Goal: Transaction & Acquisition: Obtain resource

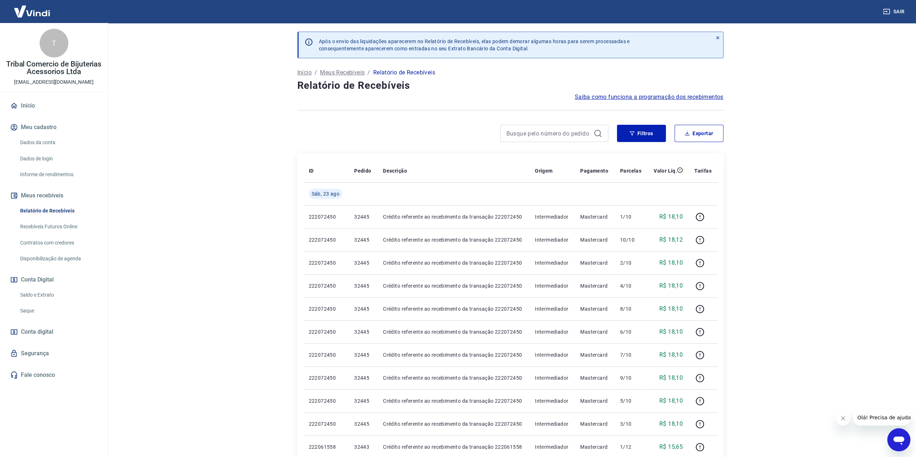
click at [139, 125] on main "Após o envio das liquidações aparecerem no Relatório de Recebíveis, elas podem …" at bounding box center [510, 240] width 812 height 434
click at [700, 218] on icon "button" at bounding box center [699, 217] width 9 height 9
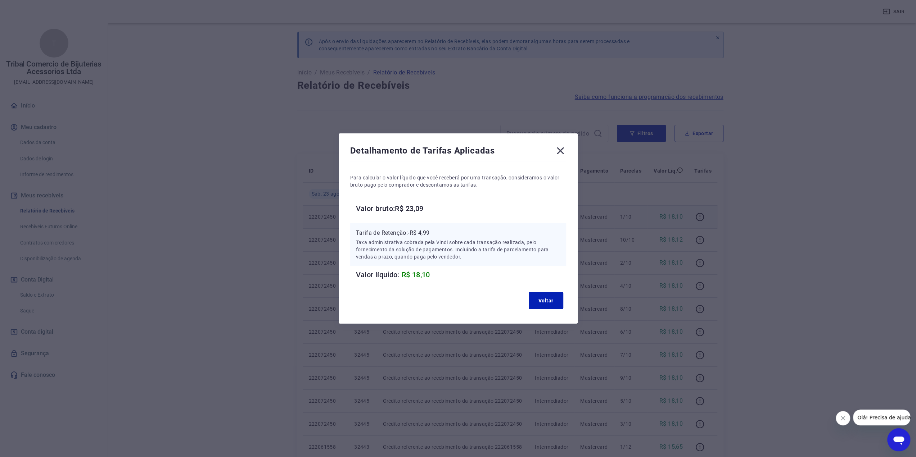
click at [561, 153] on icon at bounding box center [560, 151] width 7 height 7
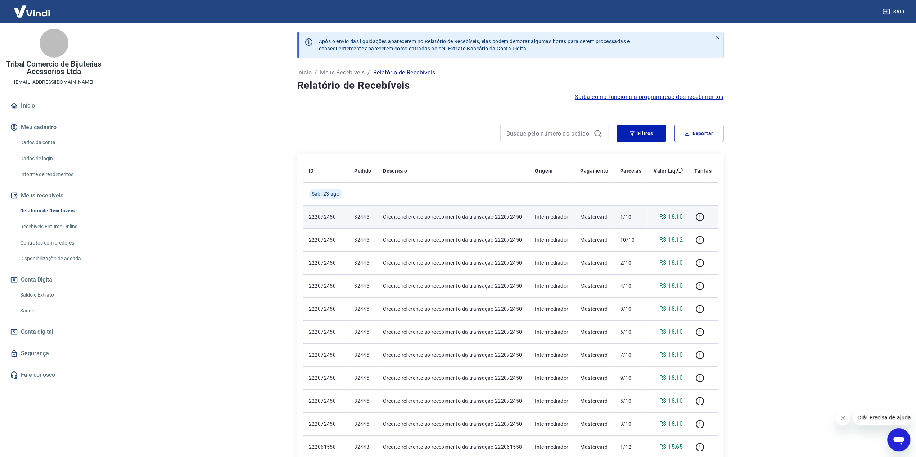
click at [776, 127] on main "Após o envio das liquidações aparecerem no Relatório de Recebíveis, elas podem …" at bounding box center [510, 240] width 812 height 434
click at [42, 294] on link "Saldo e Extrato" at bounding box center [58, 295] width 82 height 15
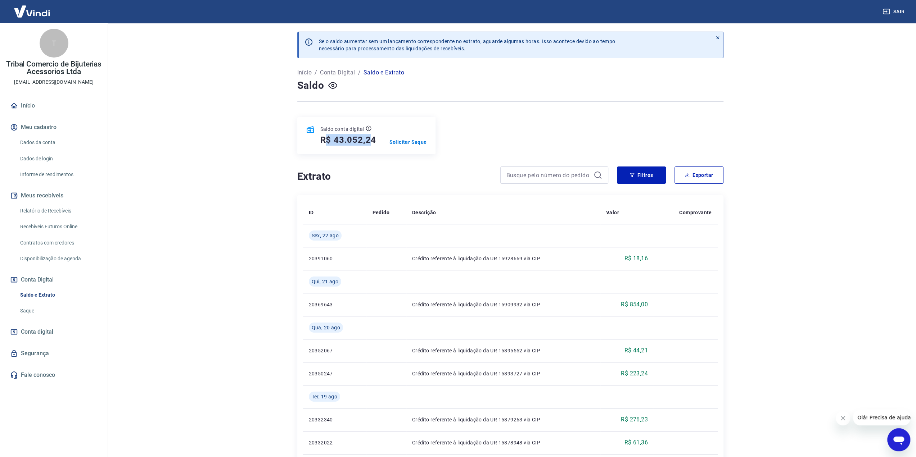
drag, startPoint x: 325, startPoint y: 140, endPoint x: 368, endPoint y: 144, distance: 42.6
click at [368, 144] on h5 "R$ 43.052,24" at bounding box center [348, 140] width 56 height 12
click at [396, 142] on p "Solicitar Saque" at bounding box center [407, 142] width 37 height 7
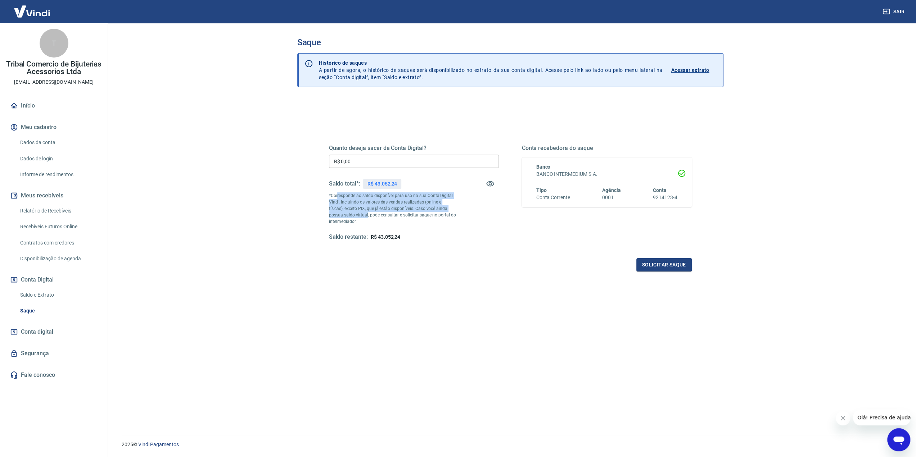
drag, startPoint x: 337, startPoint y: 195, endPoint x: 352, endPoint y: 212, distance: 23.0
click at [352, 212] on p "*Corresponde ao saldo disponível para uso na sua Conta Digital Vindi. Incluindo…" at bounding box center [392, 209] width 127 height 32
drag, startPoint x: 350, startPoint y: 207, endPoint x: 382, endPoint y: 213, distance: 32.6
click at [382, 213] on p "*Corresponde ao saldo disponível para uso na sua Conta Digital Vindi. Incluindo…" at bounding box center [392, 209] width 127 height 32
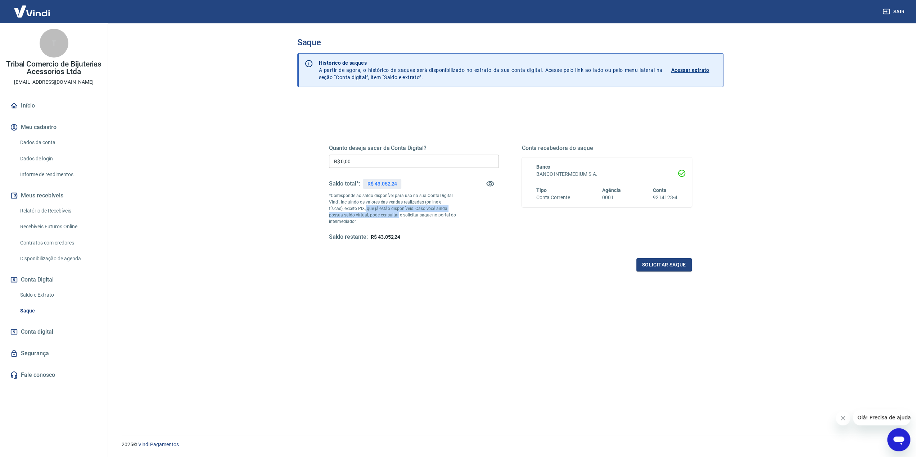
click at [382, 213] on p "*Corresponde ao saldo disponível para uso na sua Conta Digital Vindi. Incluindo…" at bounding box center [392, 209] width 127 height 32
drag, startPoint x: 375, startPoint y: 221, endPoint x: 368, endPoint y: 207, distance: 15.8
click at [368, 207] on p "*Corresponde ao saldo disponível para uso na sua Conta Digital Vindi. Incluindo…" at bounding box center [392, 209] width 127 height 32
click at [658, 105] on div "Quanto deseja sacar da Conta Digital? R$ 0,00 ​ Saldo total*: R$ 43.052,24 *Cor…" at bounding box center [510, 289] width 426 height 380
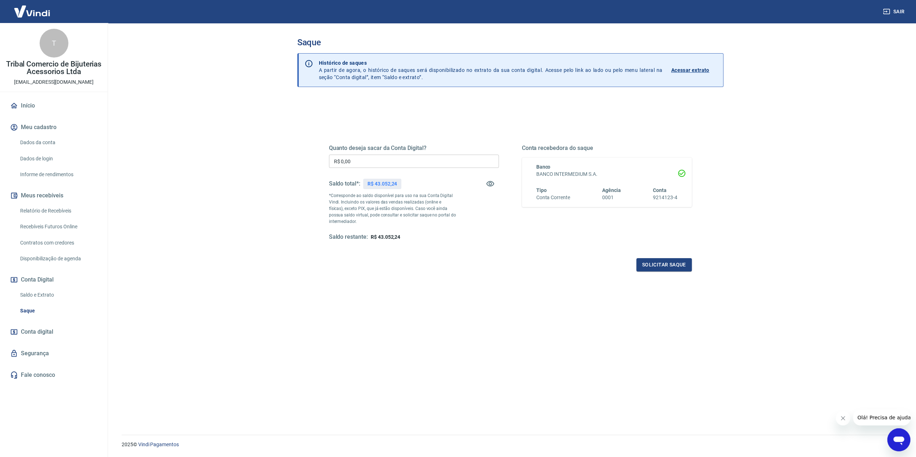
click at [367, 160] on input "R$ 0,00" at bounding box center [414, 161] width 170 height 13
drag, startPoint x: 143, startPoint y: 145, endPoint x: 208, endPoint y: 134, distance: 65.8
click at [144, 145] on main "Saque Histórico de saques A partir de agora, o histórico de saques será disponi…" at bounding box center [510, 240] width 812 height 434
click at [695, 69] on p "Acessar extrato" at bounding box center [690, 70] width 38 height 7
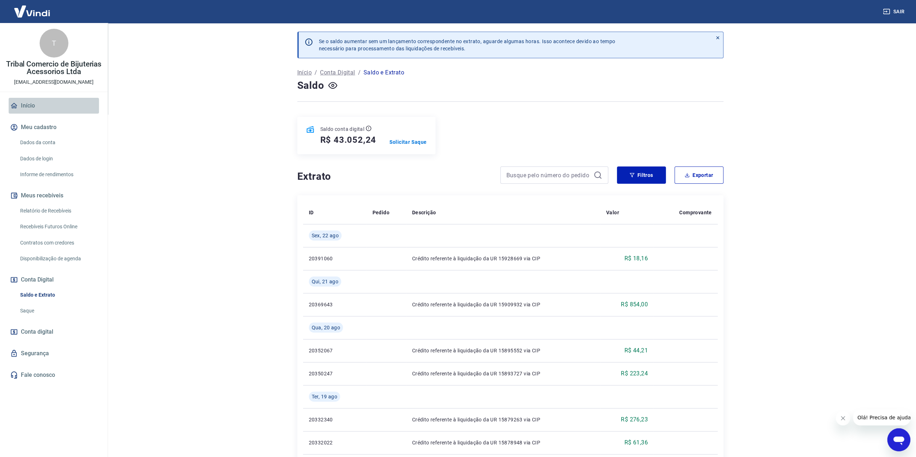
click at [21, 105] on link "Início" at bounding box center [54, 106] width 90 height 16
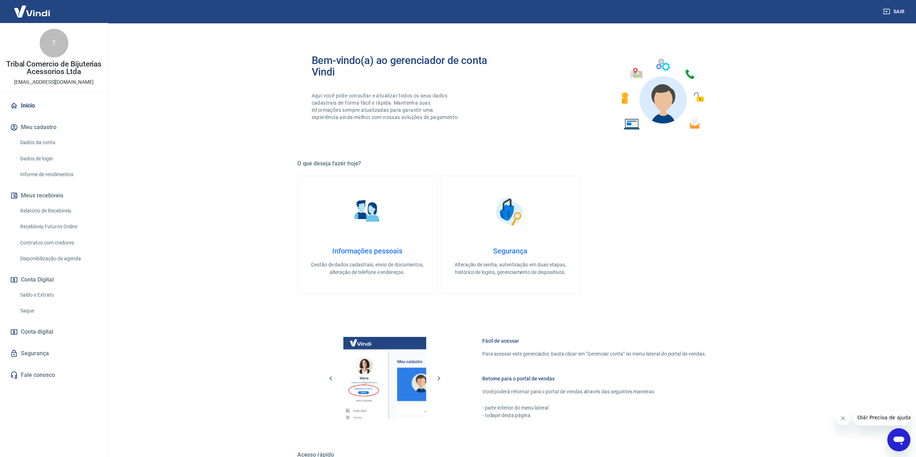
click at [30, 141] on link "Dados da conta" at bounding box center [58, 142] width 82 height 15
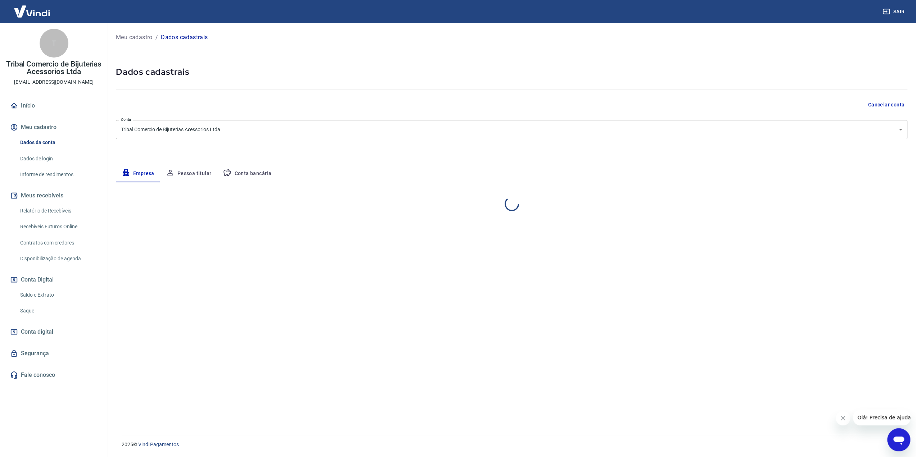
select select "DF"
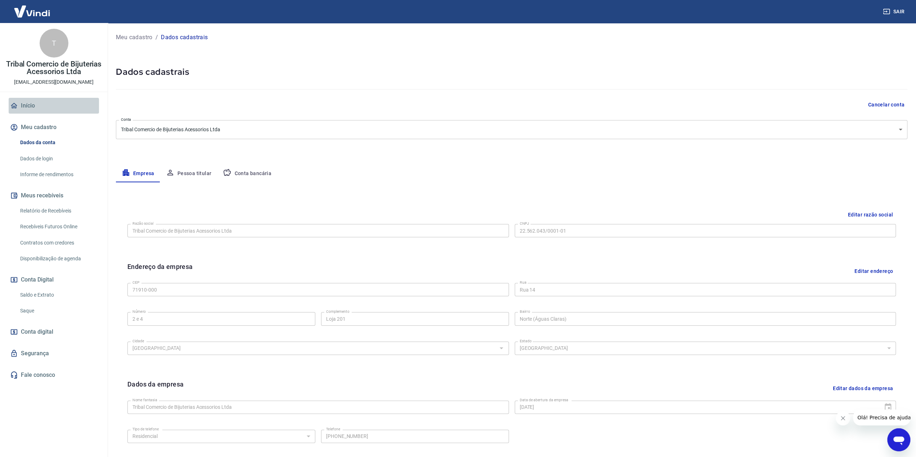
click at [24, 104] on link "Início" at bounding box center [54, 106] width 90 height 16
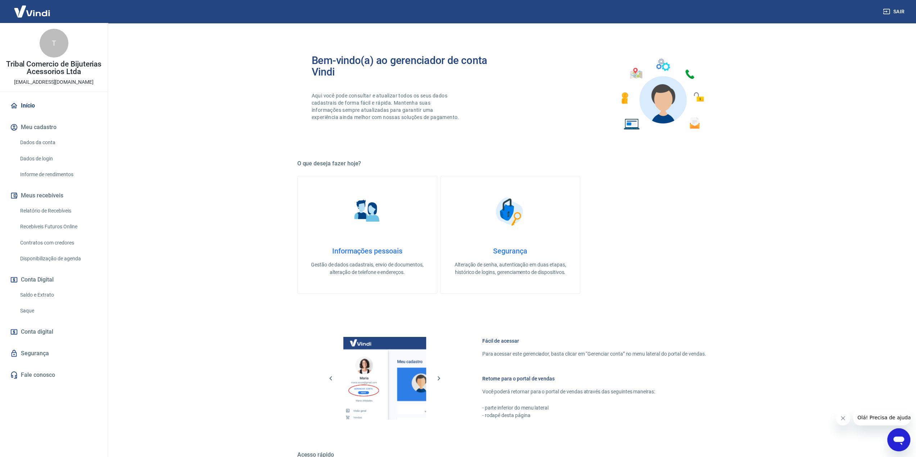
click at [219, 98] on main "Bem-vindo(a) ao gerenciador de conta Vindi Aqui você pode consultar e atualizar…" at bounding box center [510, 240] width 812 height 434
click at [27, 105] on link "Início" at bounding box center [54, 106] width 90 height 16
click at [30, 100] on link "Início" at bounding box center [54, 106] width 90 height 16
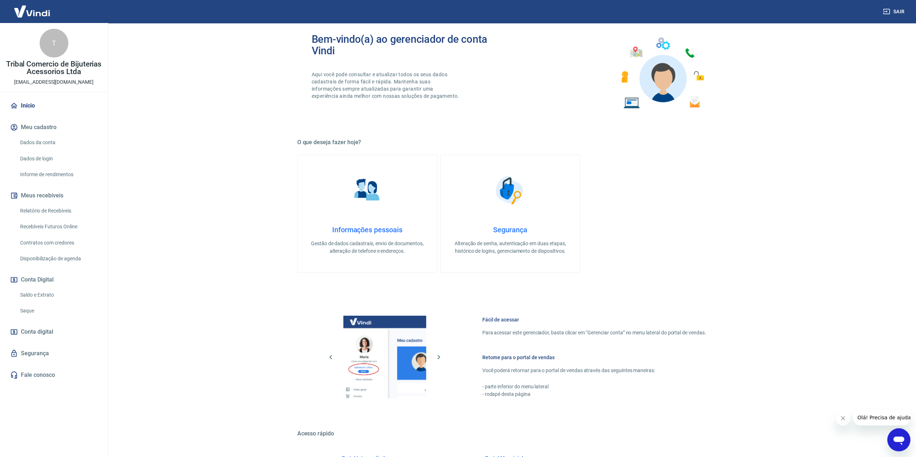
scroll to position [103, 0]
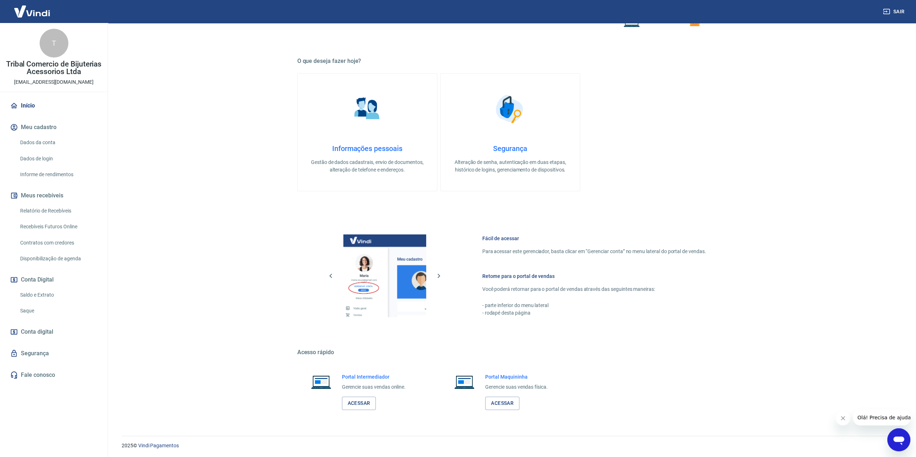
click at [43, 294] on link "Saldo e Extrato" at bounding box center [58, 295] width 82 height 15
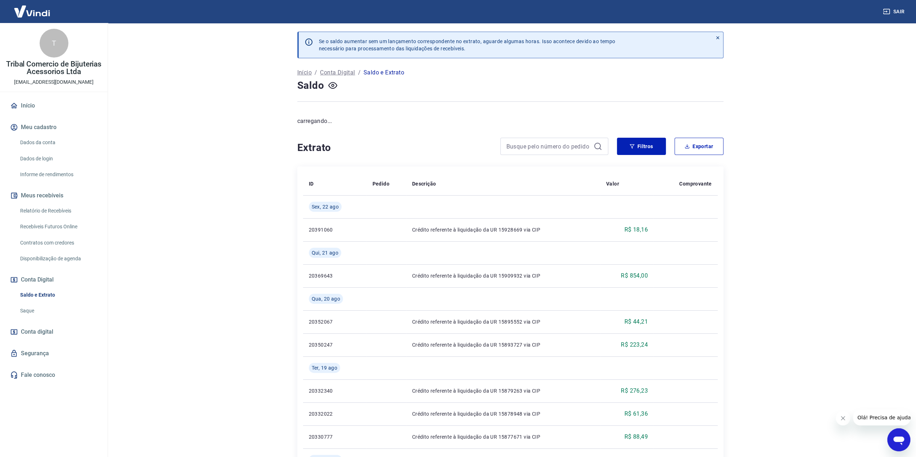
click at [193, 207] on main "Se o saldo aumentar sem um lançamento correspondente no extrato, aguarde alguma…" at bounding box center [510, 240] width 812 height 434
drag, startPoint x: 332, startPoint y: 85, endPoint x: 280, endPoint y: 90, distance: 52.1
click at [332, 85] on icon "button" at bounding box center [332, 85] width 9 height 9
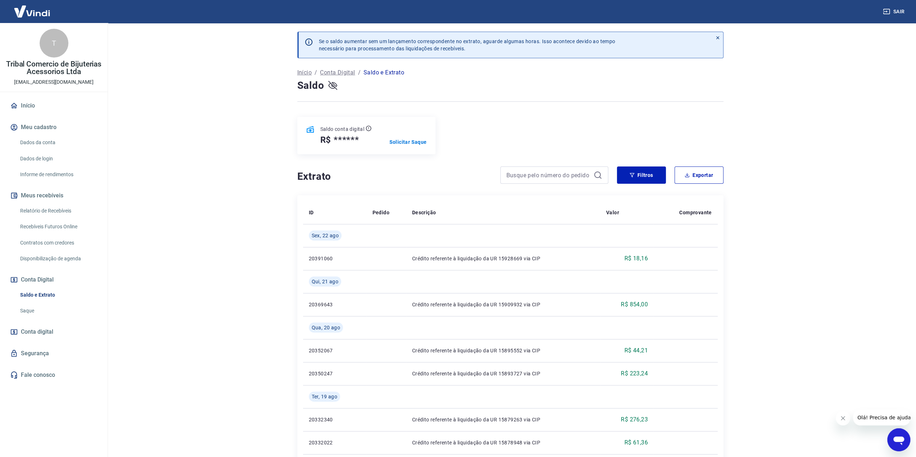
click at [333, 86] on icon "button" at bounding box center [332, 85] width 9 height 7
click at [210, 171] on main "Se o saldo aumentar sem um lançamento correspondente no extrato, aguarde alguma…" at bounding box center [510, 240] width 812 height 434
click at [425, 143] on p "Solicitar Saque" at bounding box center [407, 142] width 37 height 7
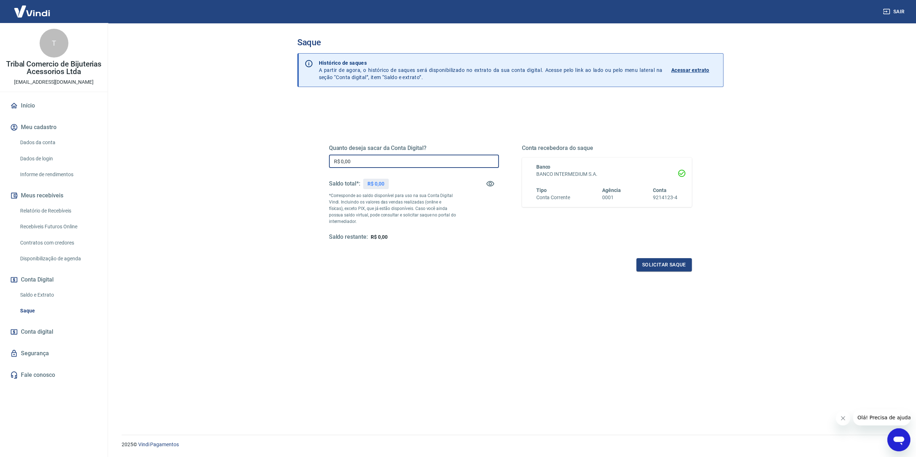
click at [414, 157] on input "R$ 0,00" at bounding box center [414, 161] width 170 height 13
drag, startPoint x: 393, startPoint y: 162, endPoint x: 281, endPoint y: 148, distance: 112.5
click at [281, 148] on div "Saque Histórico de saques A partir de agora, o histórico de saques será disponi…" at bounding box center [510, 224] width 461 height 403
type input "R$ 43.052,24"
click at [482, 252] on div "Quanto deseja sacar da Conta Digital? R$ 43.052,24 ​ Saldo total*: R$ 43.052,24…" at bounding box center [510, 199] width 363 height 144
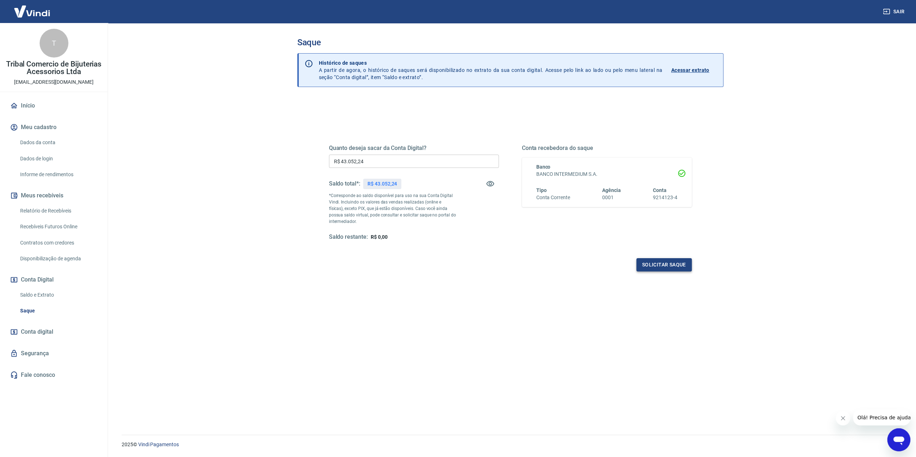
click at [668, 259] on button "Solicitar saque" at bounding box center [663, 264] width 55 height 13
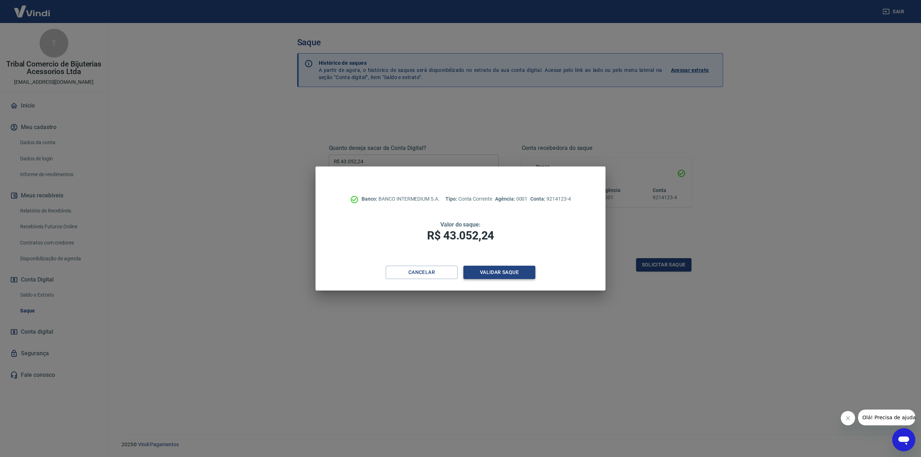
click at [493, 272] on button "Validar saque" at bounding box center [500, 272] width 72 height 13
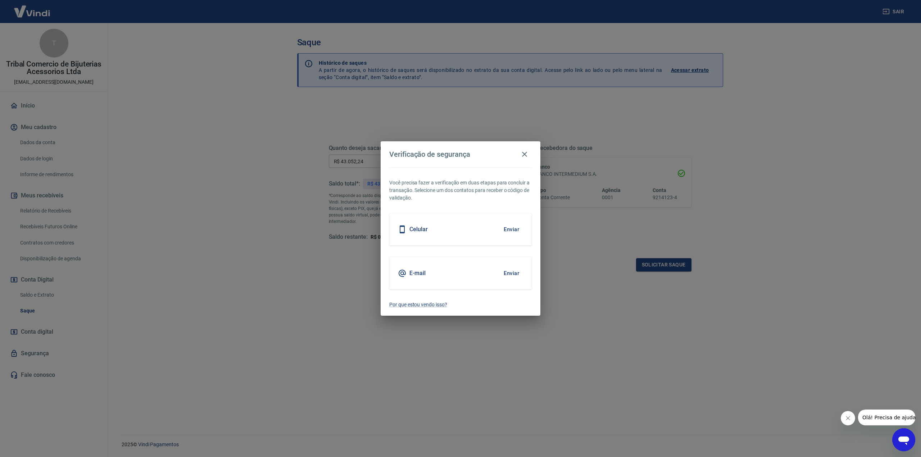
click at [491, 232] on div "Celular Enviar" at bounding box center [460, 229] width 143 height 32
click at [510, 272] on button "Enviar" at bounding box center [511, 273] width 23 height 15
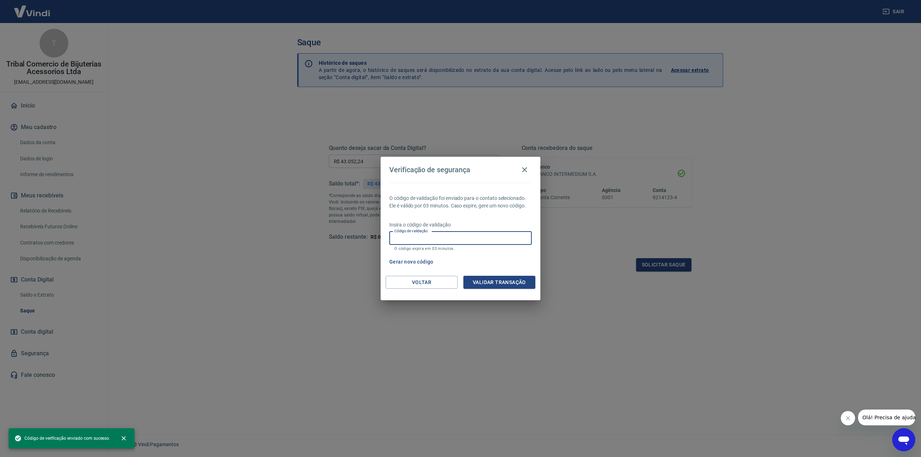
click at [456, 242] on input "Código de validação" at bounding box center [460, 238] width 143 height 13
paste input "416117"
type input "416117"
click at [488, 283] on button "Validar transação" at bounding box center [500, 282] width 72 height 13
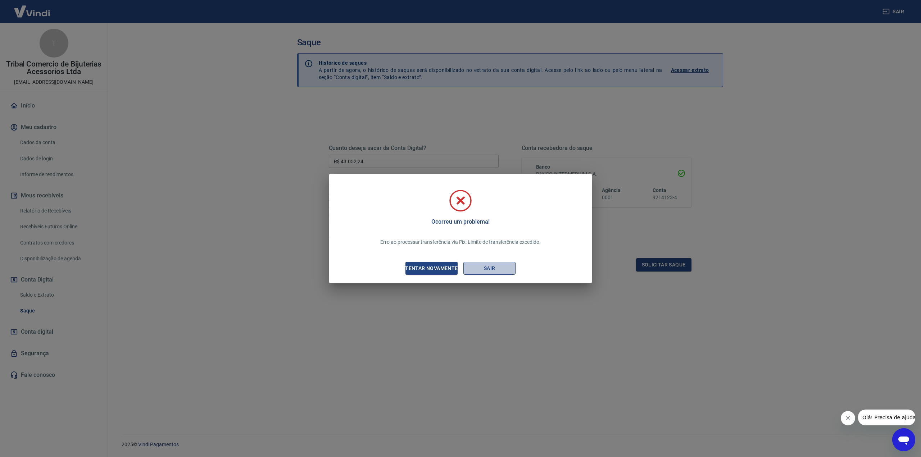
click at [489, 264] on button "Sair" at bounding box center [490, 268] width 52 height 13
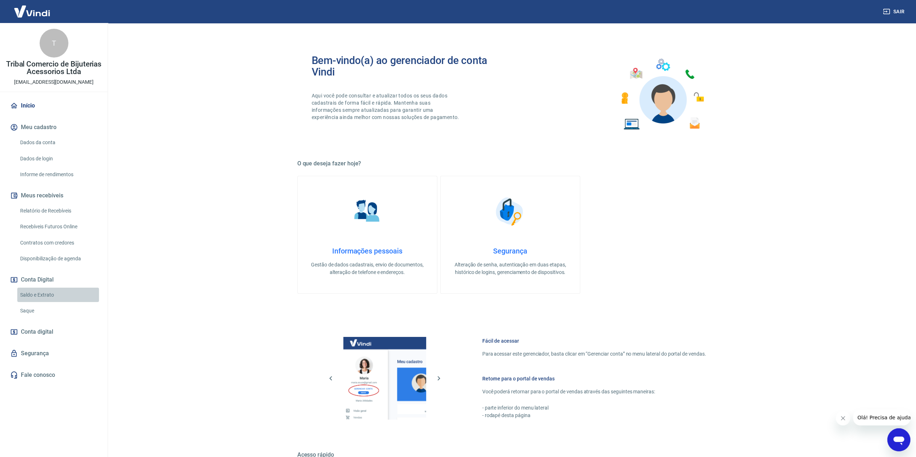
click at [33, 294] on link "Saldo e Extrato" at bounding box center [58, 295] width 82 height 15
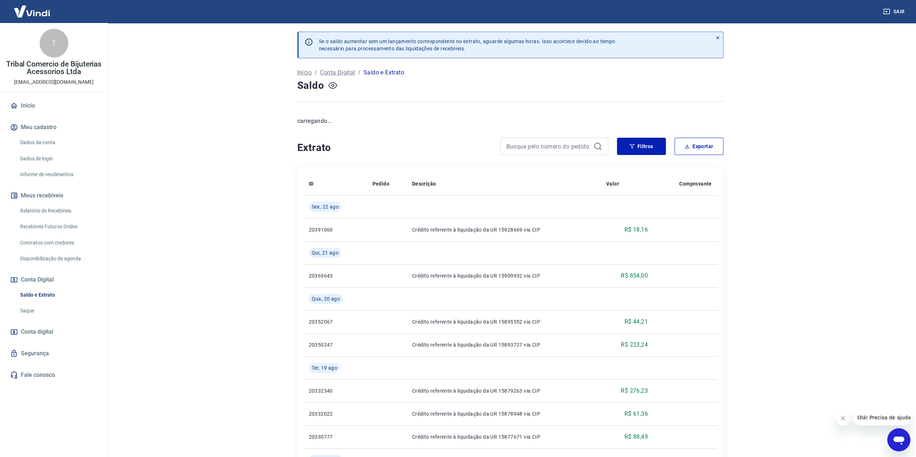
click at [333, 88] on icon "button" at bounding box center [332, 85] width 9 height 7
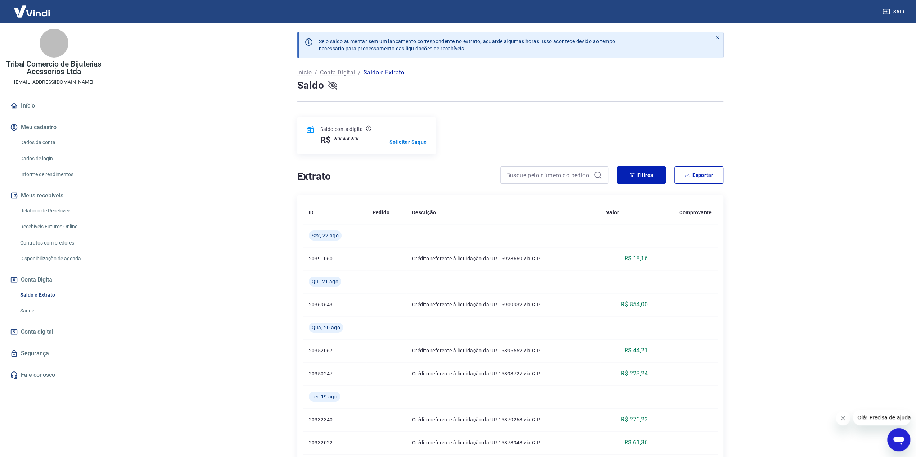
click at [333, 88] on icon "button" at bounding box center [332, 85] width 9 height 7
click at [407, 141] on p "Solicitar Saque" at bounding box center [407, 142] width 37 height 7
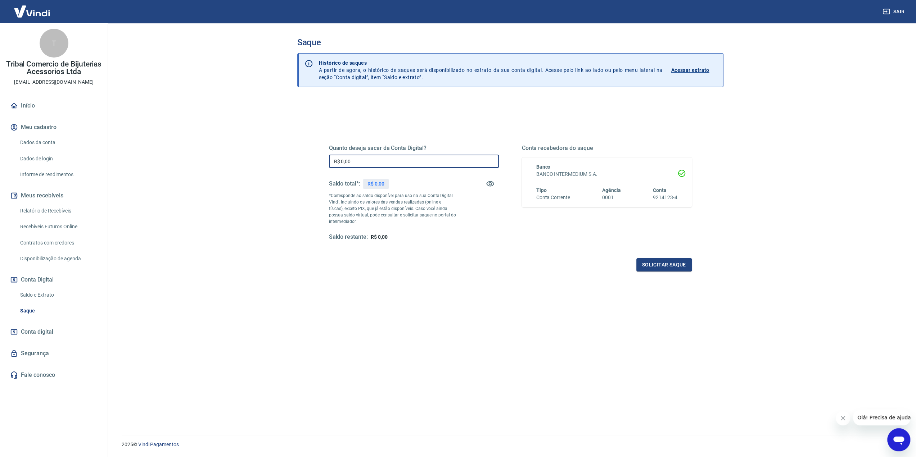
click at [385, 163] on input "R$ 0,00" at bounding box center [414, 161] width 170 height 13
type input "R$ 1.000,00"
click at [653, 256] on div "Quanto deseja sacar da Conta Digital? R$ 1.000,00 ​ Saldo total*: R$ 43.052,24 …" at bounding box center [510, 199] width 363 height 144
click at [656, 264] on button "Solicitar saque" at bounding box center [663, 264] width 55 height 13
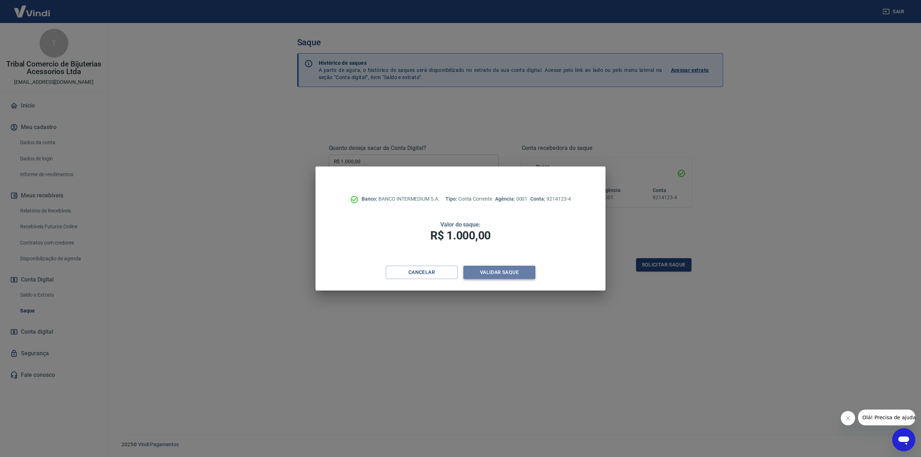
click at [509, 274] on button "Validar saque" at bounding box center [500, 272] width 72 height 13
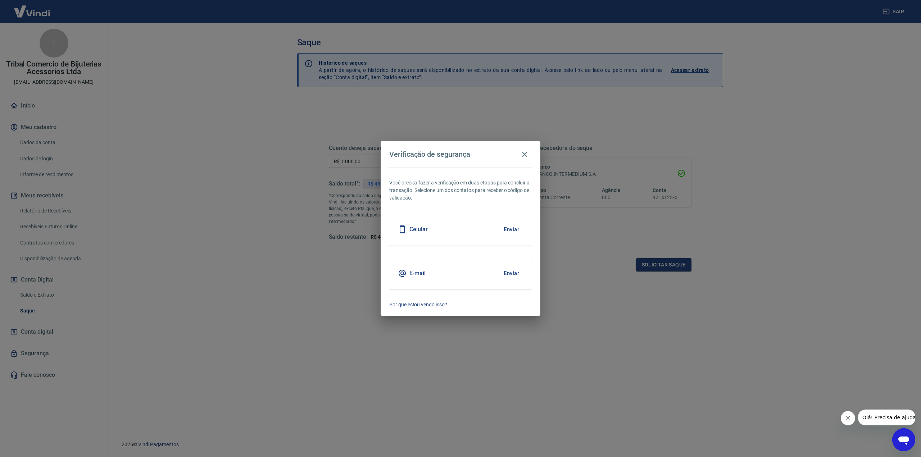
click at [508, 272] on button "Enviar" at bounding box center [511, 273] width 23 height 15
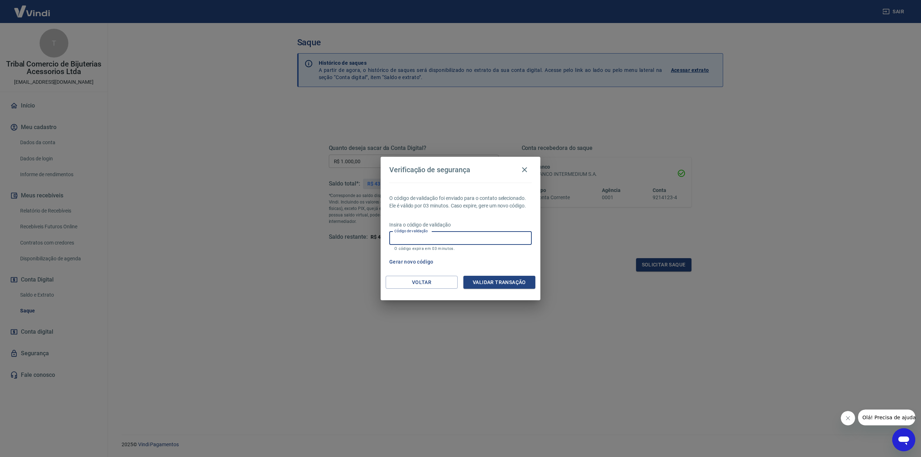
click at [438, 244] on input "Código de validação" at bounding box center [460, 238] width 143 height 13
paste input "590029"
type input "590029"
click at [500, 283] on button "Validar transação" at bounding box center [500, 282] width 72 height 13
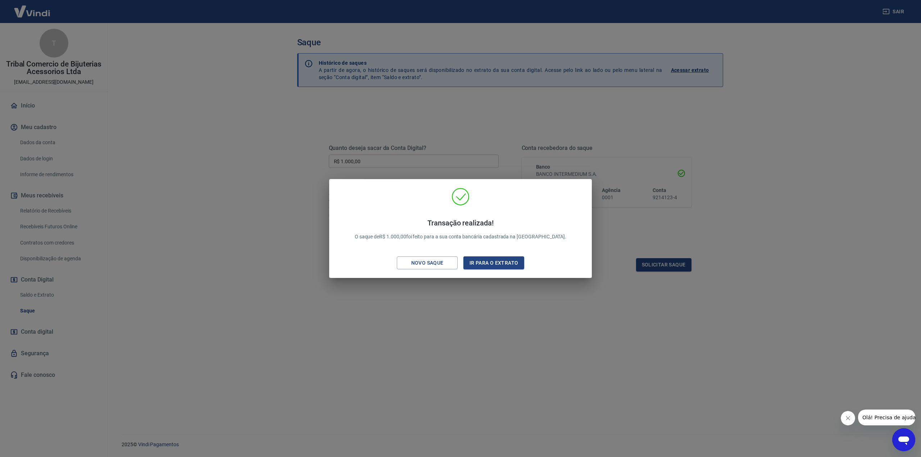
click at [450, 321] on div "Transação realizada! O saque de R$ 1.000,00 foi feito para a sua conta bancária…" at bounding box center [460, 228] width 921 height 457
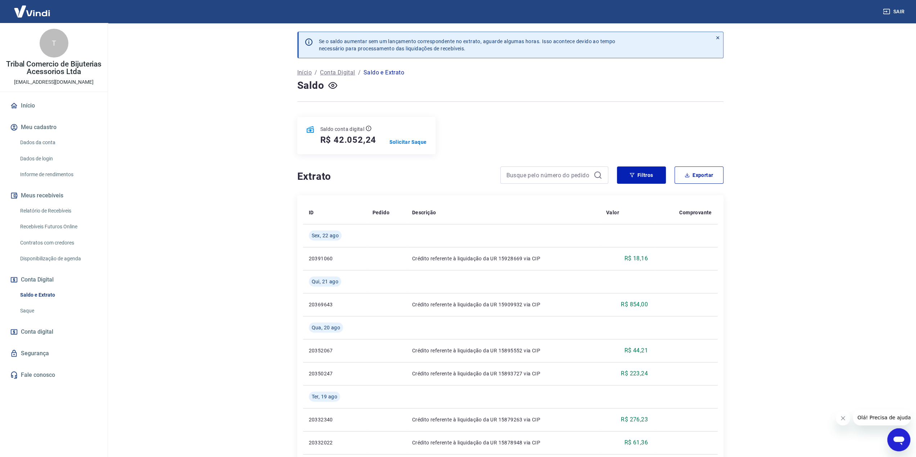
click at [167, 123] on main "Se o saldo aumentar sem um lançamento correspondente no extrato, aguarde alguma…" at bounding box center [510, 240] width 812 height 434
